Goal: Transaction & Acquisition: Purchase product/service

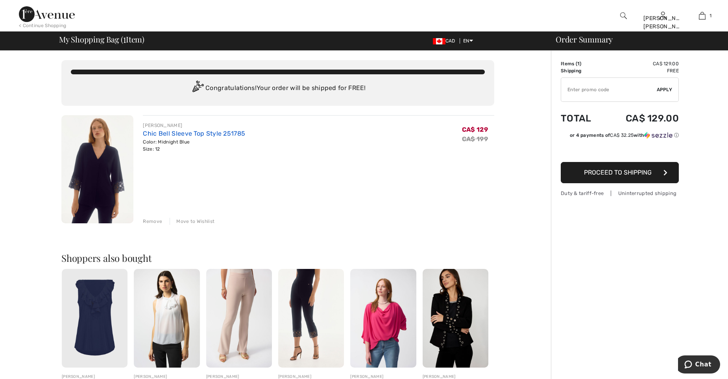
click at [159, 135] on link "Chic Bell Sleeve Top Style 251785" at bounding box center [194, 133] width 102 height 7
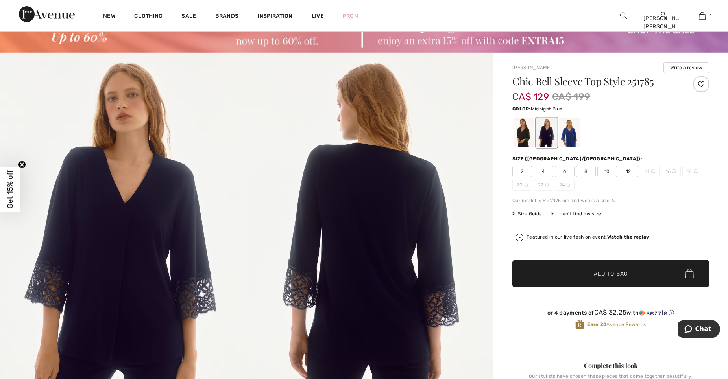
scroll to position [39, 0]
click at [523, 138] on div at bounding box center [524, 133] width 20 height 30
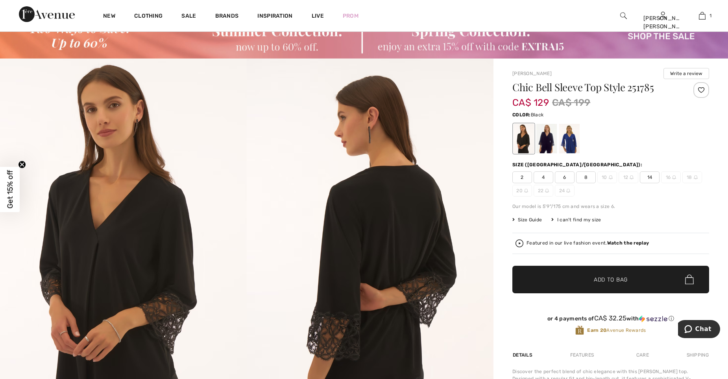
scroll to position [79, 0]
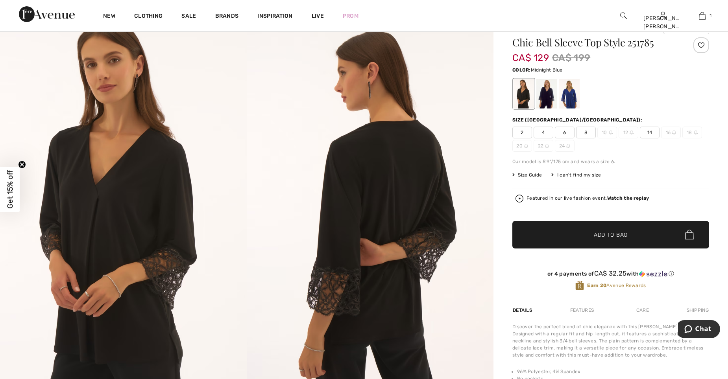
click at [544, 92] on div at bounding box center [547, 94] width 20 height 30
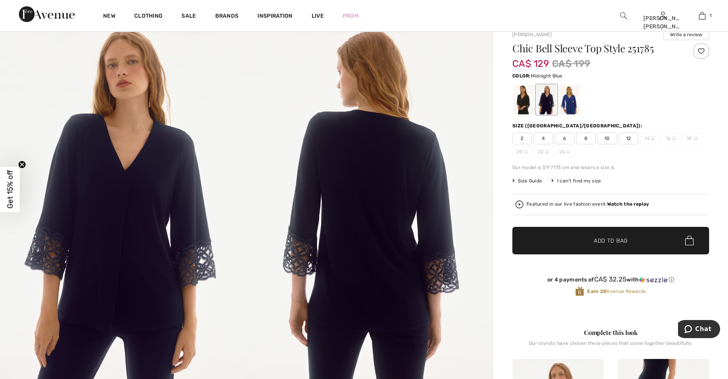
scroll to position [0, 0]
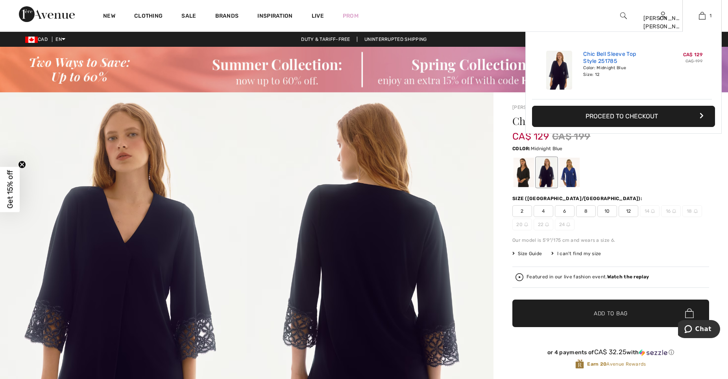
click at [594, 61] on link "Chic Bell Sleeve Top Style 251785" at bounding box center [622, 58] width 78 height 14
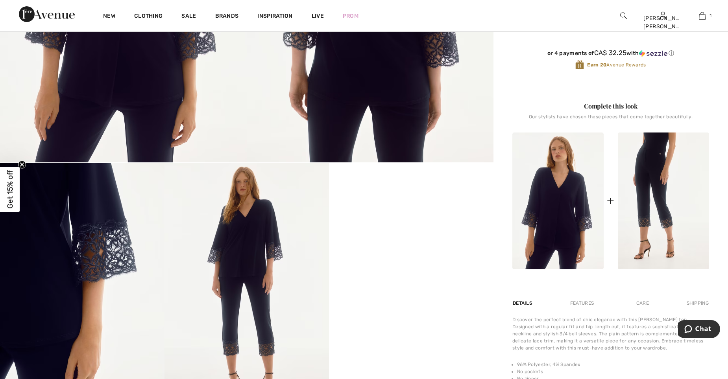
scroll to position [315, 0]
